Goal: Navigation & Orientation: Go to known website

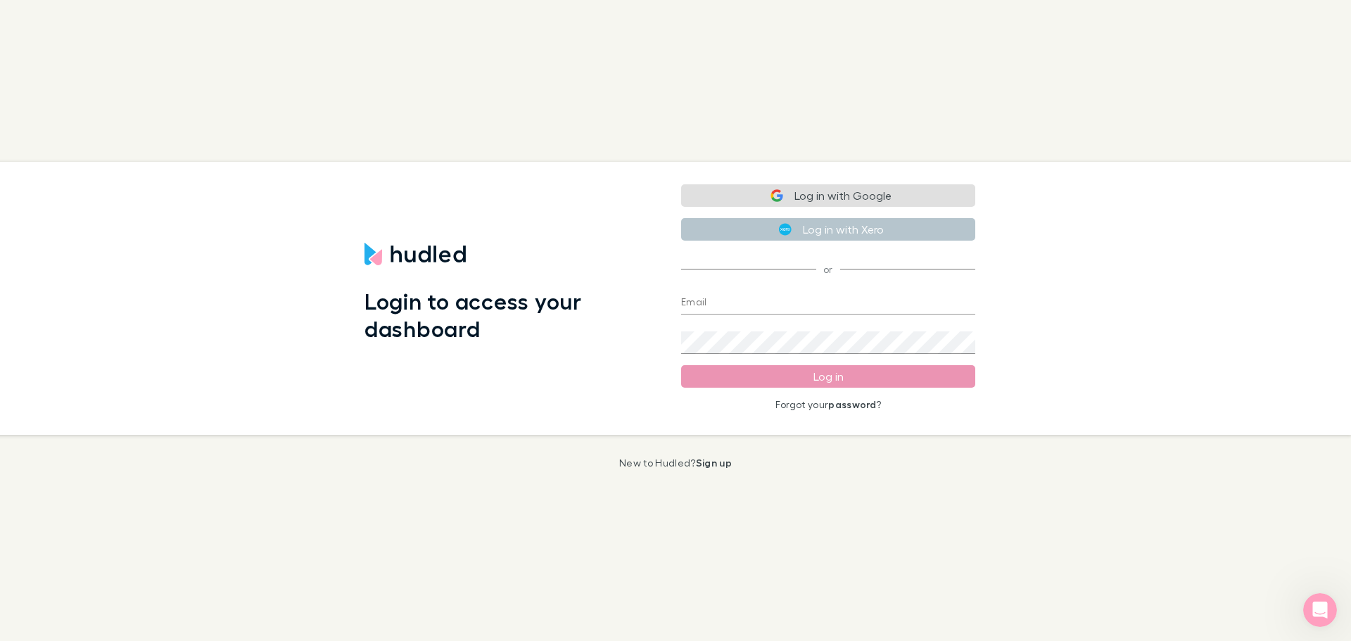
type input "[PERSON_NAME][EMAIL_ADDRESS][DOMAIN_NAME]"
click at [858, 372] on button "Log in" at bounding box center [828, 376] width 294 height 23
